Goal: Task Accomplishment & Management: Use online tool/utility

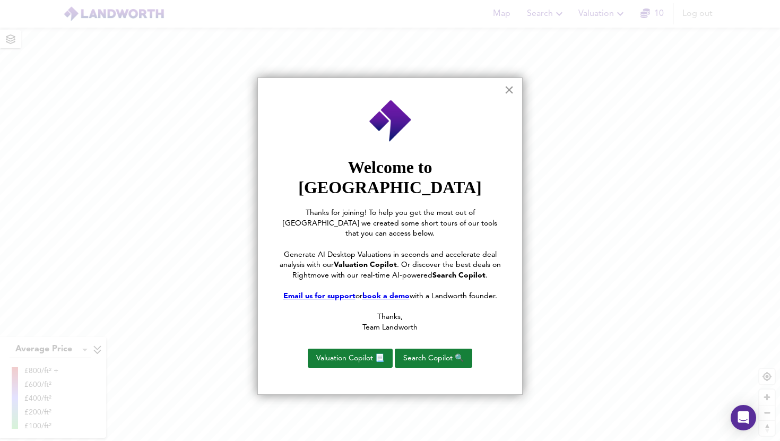
click at [507, 97] on button "×" at bounding box center [509, 89] width 10 height 17
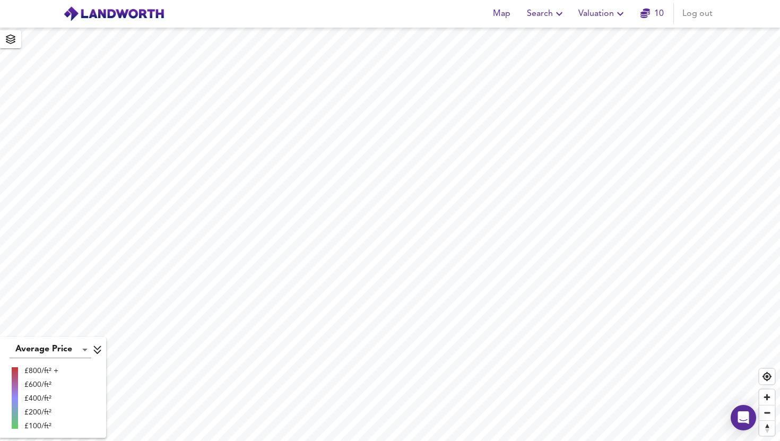
click at [596, 10] on span "Valuation" at bounding box center [602, 13] width 48 height 15
click at [584, 36] on li "New Valuation Report" at bounding box center [602, 38] width 127 height 19
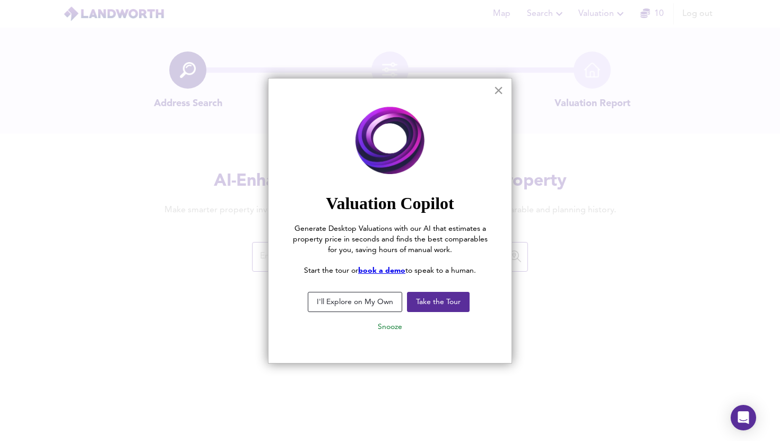
click at [500, 91] on button "×" at bounding box center [498, 90] width 10 height 17
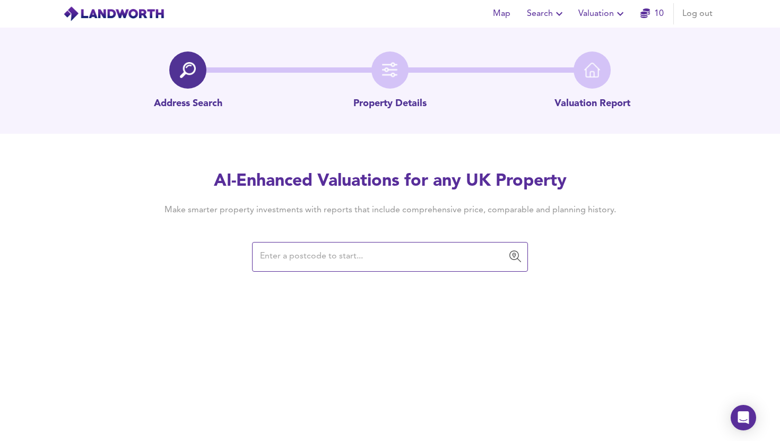
click at [342, 263] on input "text" at bounding box center [382, 257] width 250 height 20
paste input "CR0 2HT"
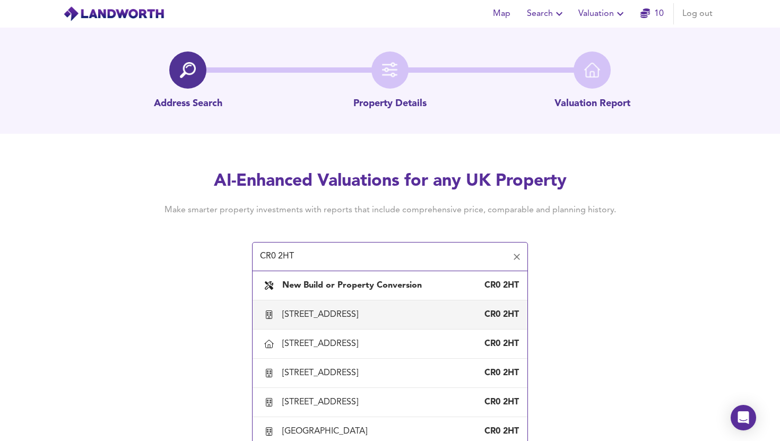
click at [316, 313] on div "[STREET_ADDRESS]" at bounding box center [322, 315] width 80 height 12
type input "[STREET_ADDRESS]"
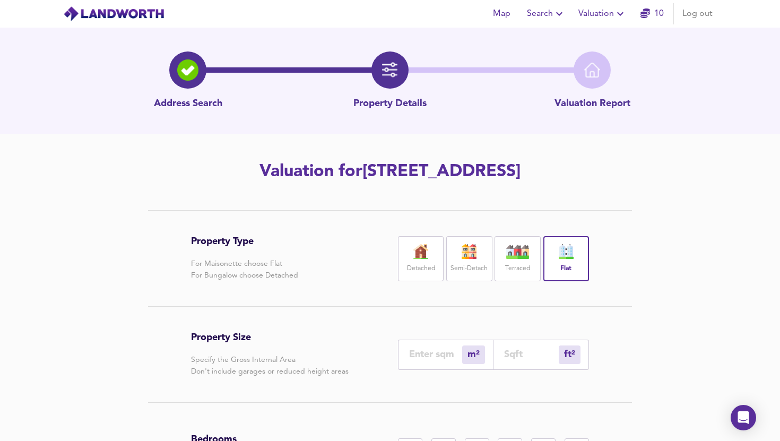
click at [434, 348] on input "number" at bounding box center [435, 353] width 53 height 11
type input "5"
type input "54"
type input "59"
type input "635"
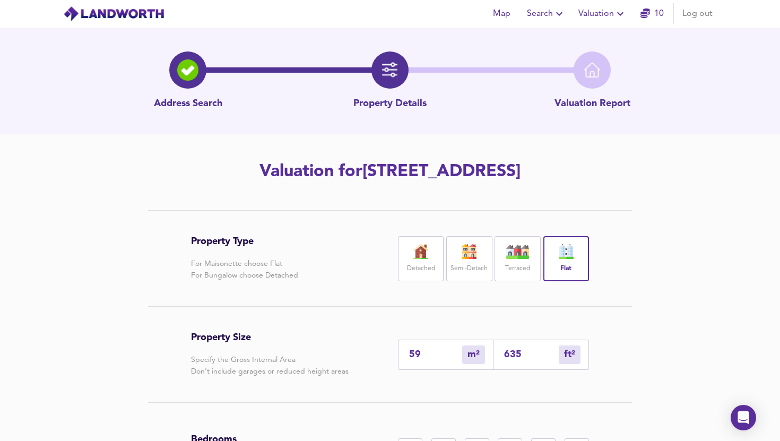
type input "59"
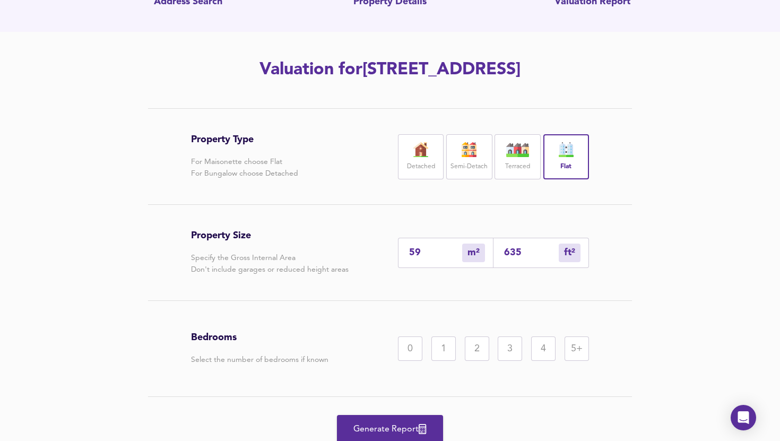
scroll to position [104, 0]
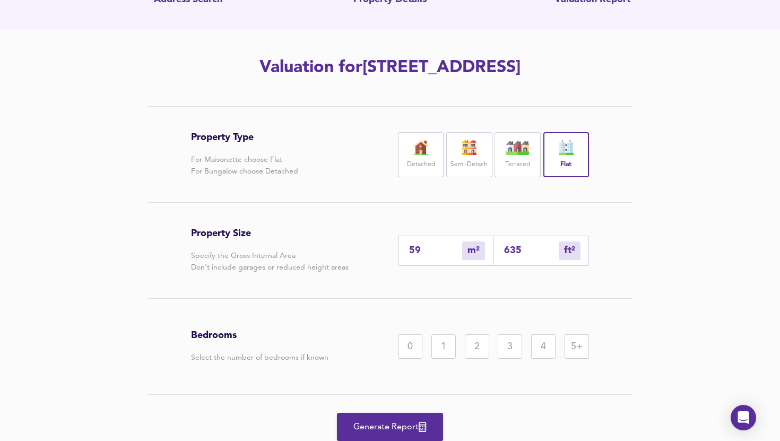
click at [476, 348] on div "2" at bounding box center [477, 346] width 24 height 24
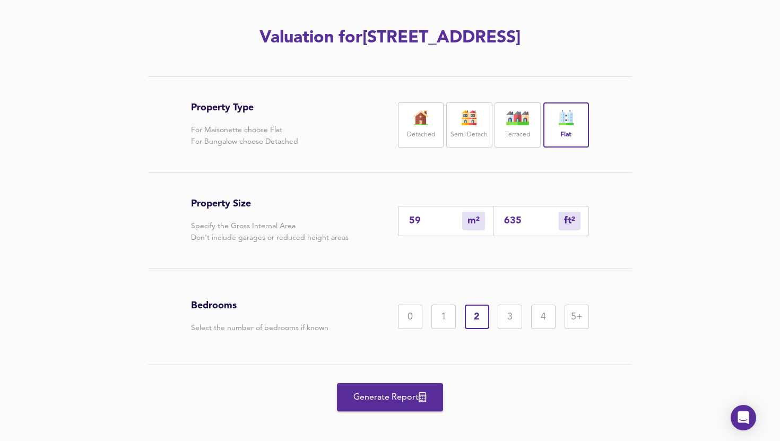
click at [413, 398] on span "Generate Report" at bounding box center [389, 397] width 85 height 15
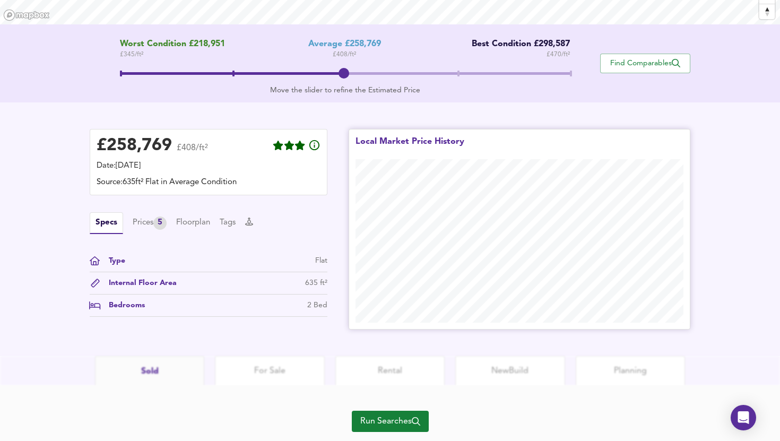
scroll to position [224, 0]
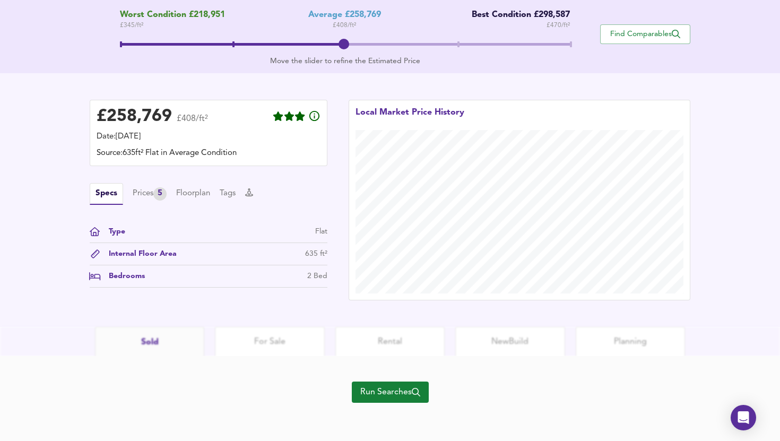
click at [364, 385] on span "Run Searches" at bounding box center [390, 392] width 60 height 15
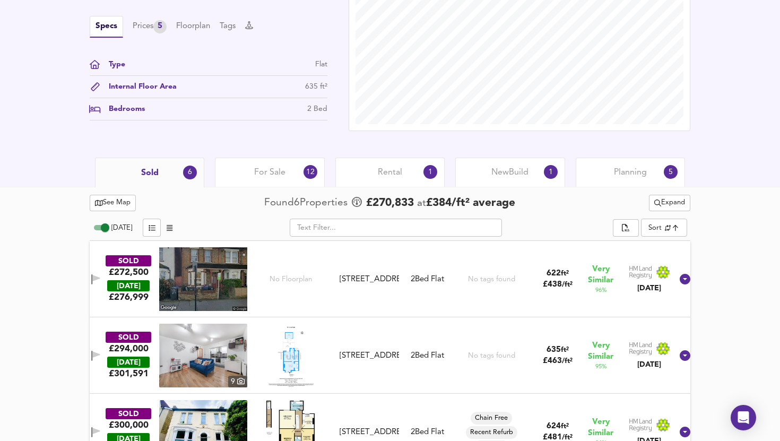
scroll to position [353, 0]
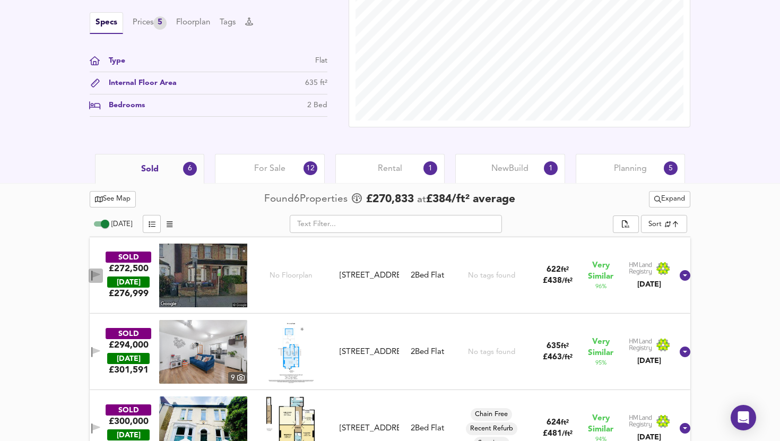
click at [100, 277] on icon "button" at bounding box center [95, 276] width 9 height 10
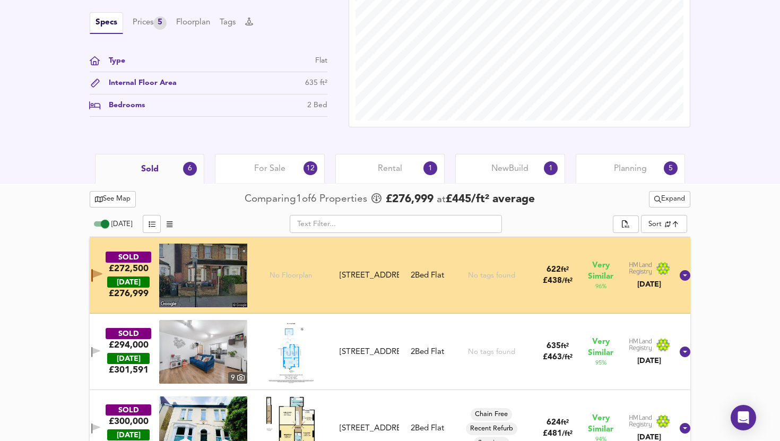
click at [125, 203] on span "See Map" at bounding box center [113, 199] width 36 height 12
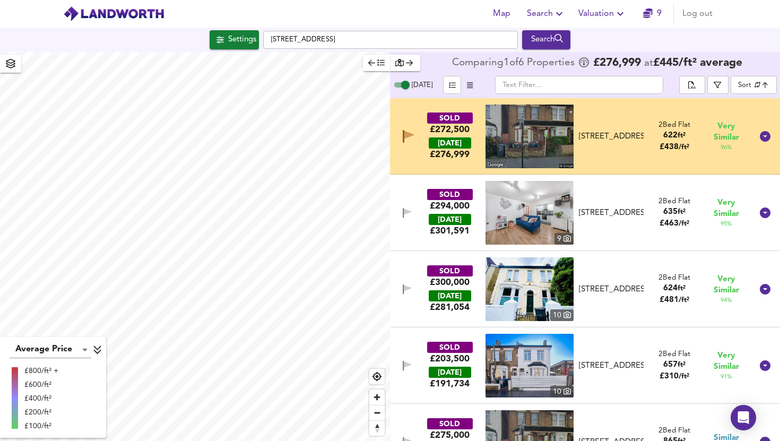
checkbox input "false"
checkbox input "true"
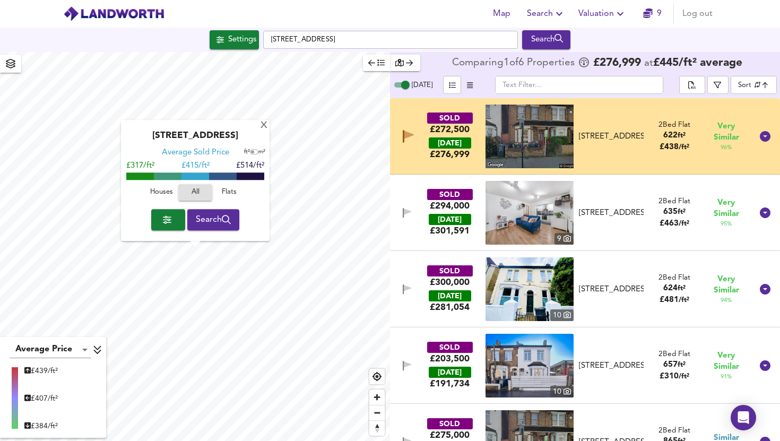
click at [406, 141] on icon "button" at bounding box center [408, 136] width 11 height 13
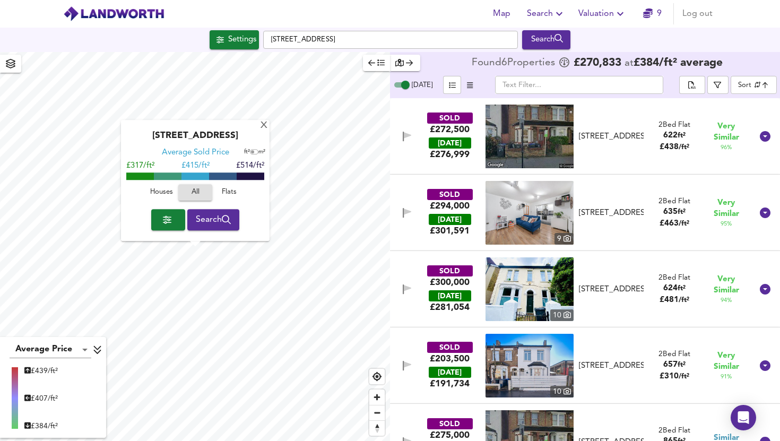
click at [408, 136] on icon "button" at bounding box center [407, 137] width 9 height 10
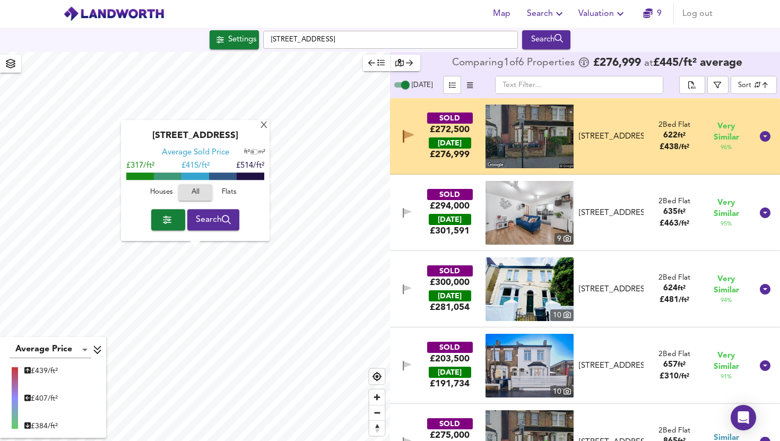
click at [408, 136] on icon "button" at bounding box center [409, 135] width 10 height 8
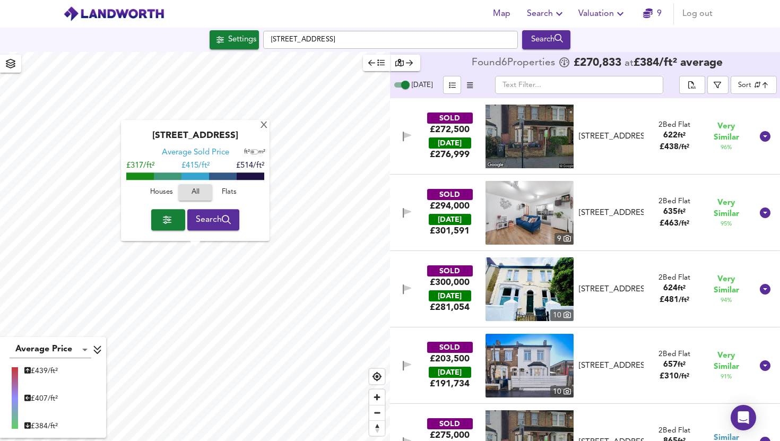
click at [408, 136] on icon "button" at bounding box center [407, 137] width 9 height 10
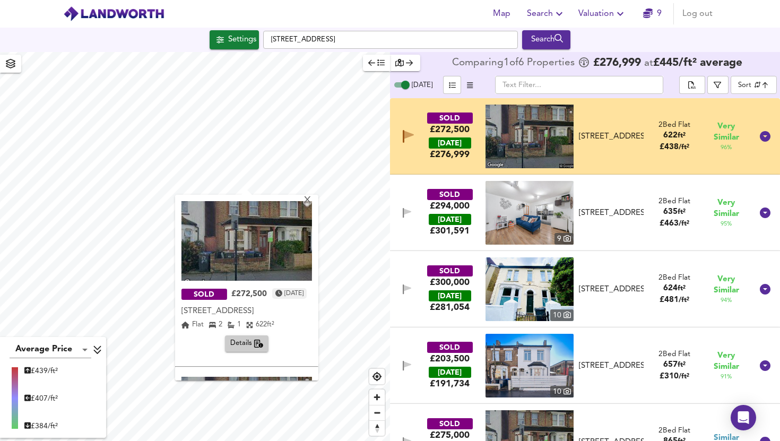
click at [271, 239] on img at bounding box center [246, 241] width 130 height 80
click at [312, 202] on div "X" at bounding box center [307, 201] width 9 height 10
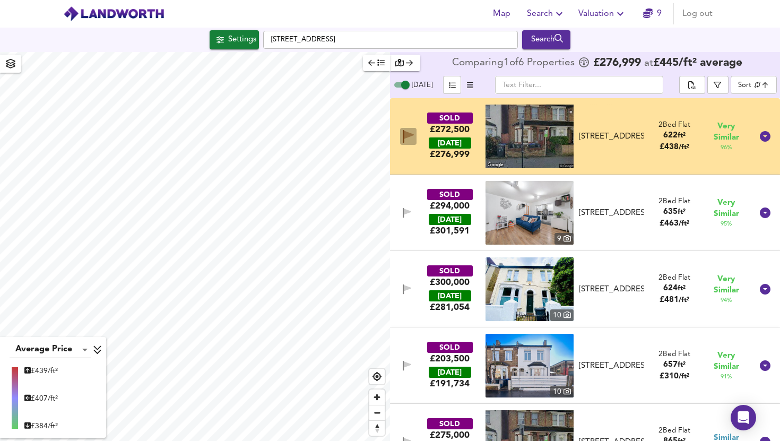
click at [412, 132] on icon "button" at bounding box center [408, 136] width 11 height 13
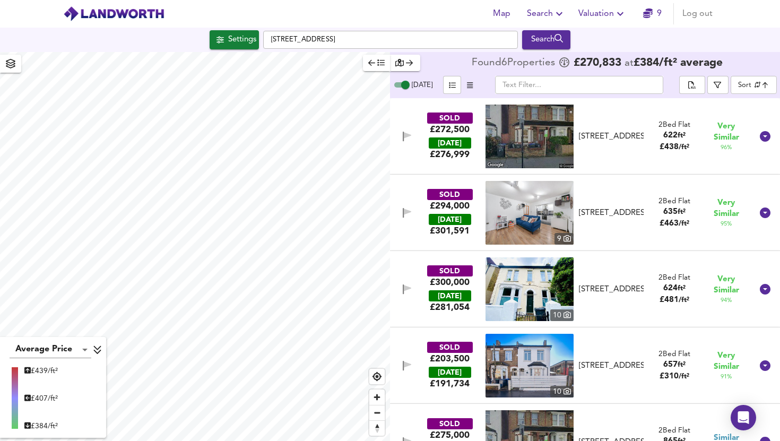
click at [409, 137] on icon "button" at bounding box center [407, 137] width 9 height 10
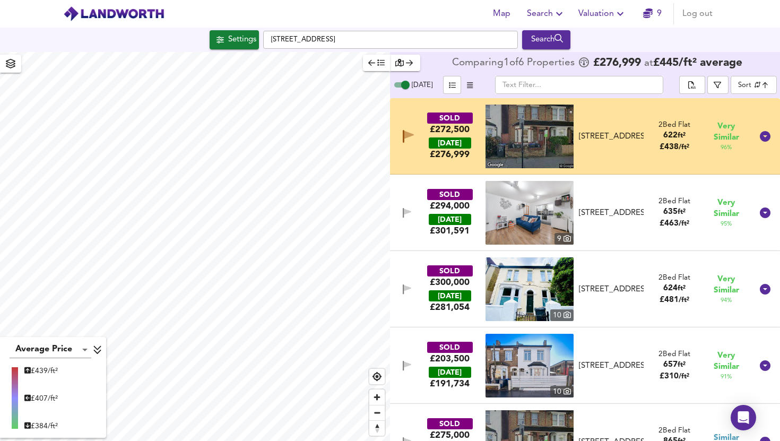
click at [496, 129] on img at bounding box center [529, 136] width 88 height 64
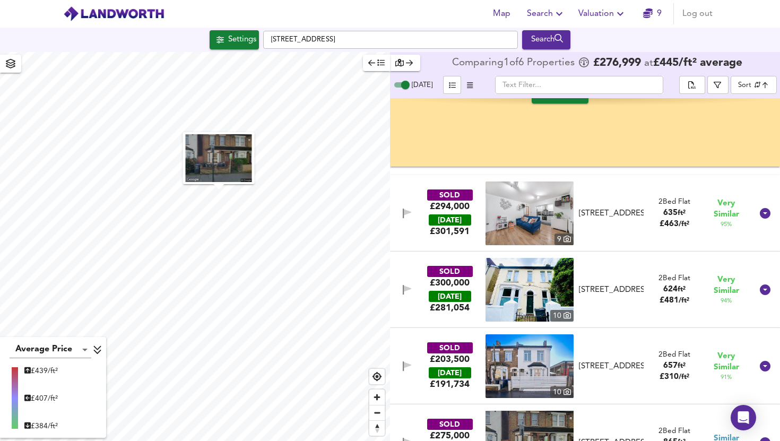
scroll to position [307, 0]
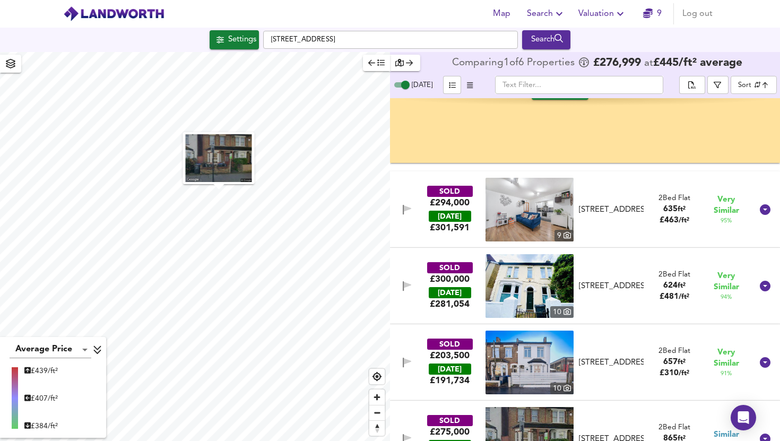
click at [420, 221] on div "SOLD £294,000 [DATE] £ 301,591" at bounding box center [449, 210] width 69 height 48
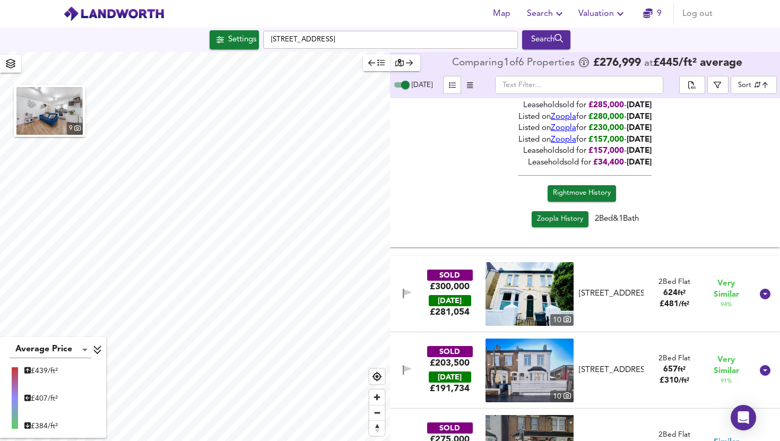
scroll to position [610, 0]
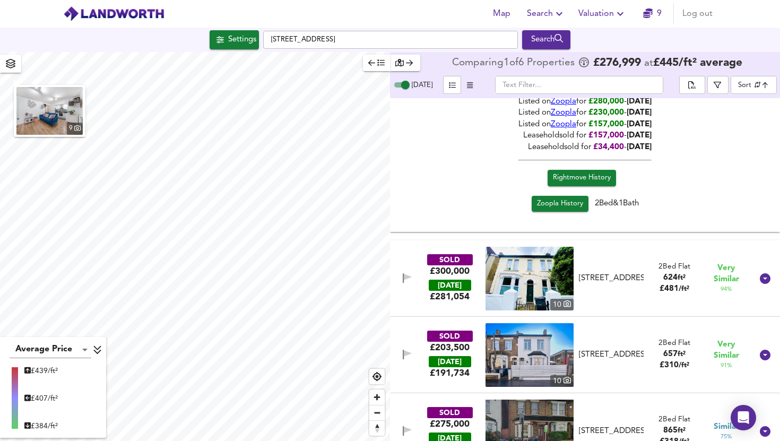
click at [406, 280] on icon "button" at bounding box center [407, 278] width 9 height 10
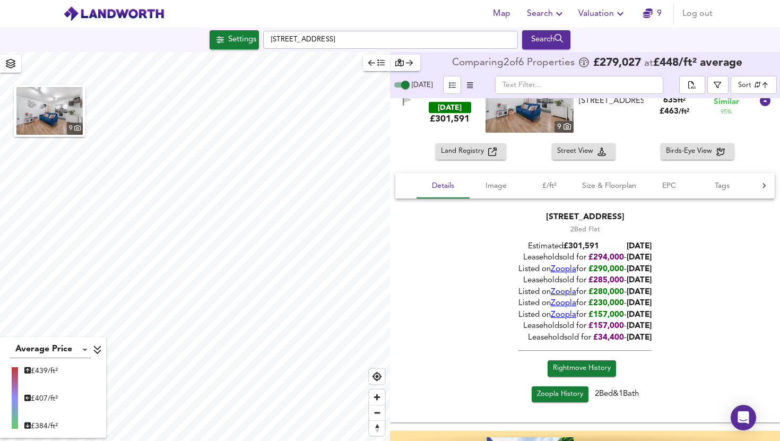
scroll to position [302, 0]
